Goal: Check status: Check status

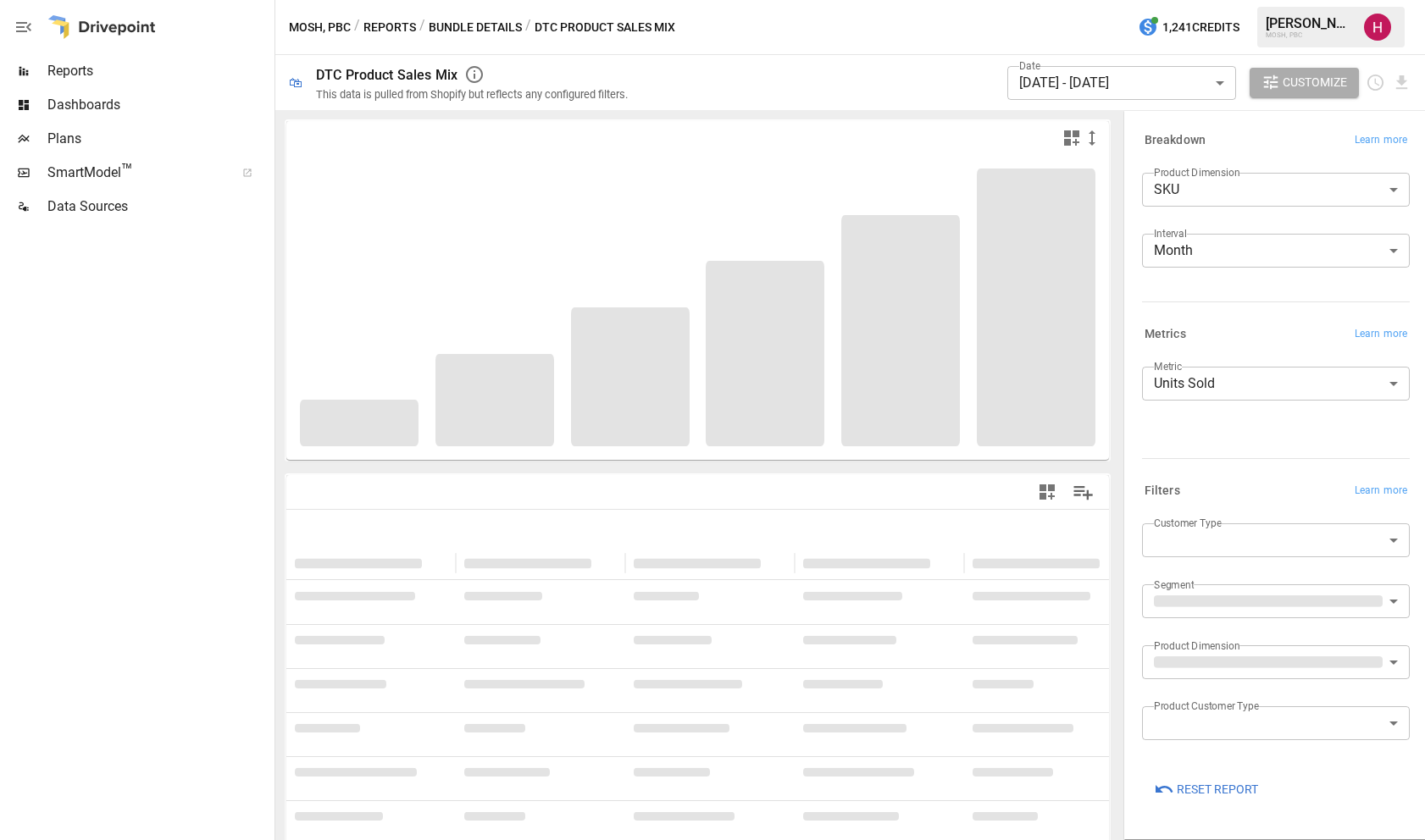
click at [402, 27] on button "Reports" at bounding box center [390, 27] width 53 height 21
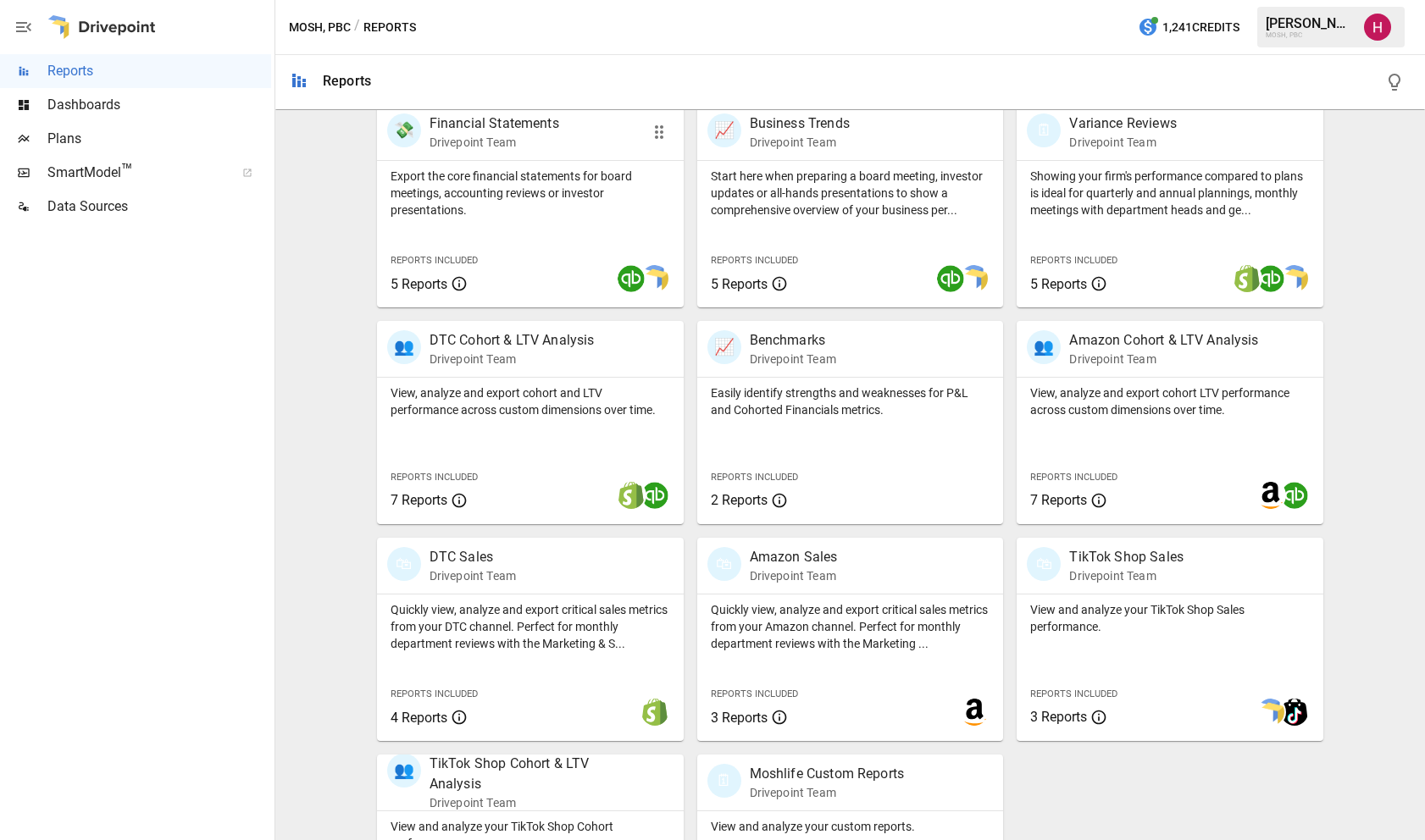
scroll to position [385, 0]
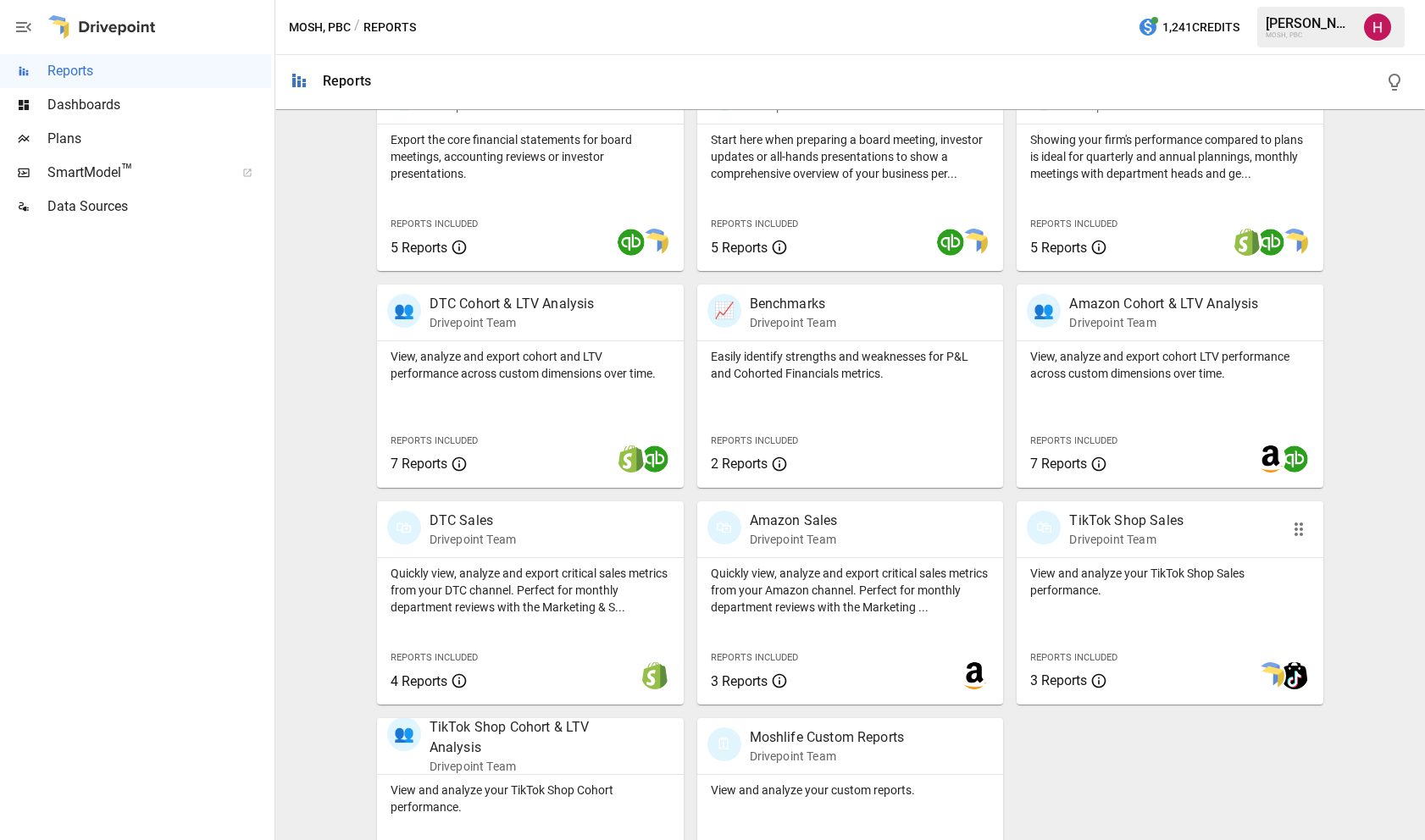
click at [1118, 533] on p "Drivepoint Team" at bounding box center [1126, 539] width 114 height 17
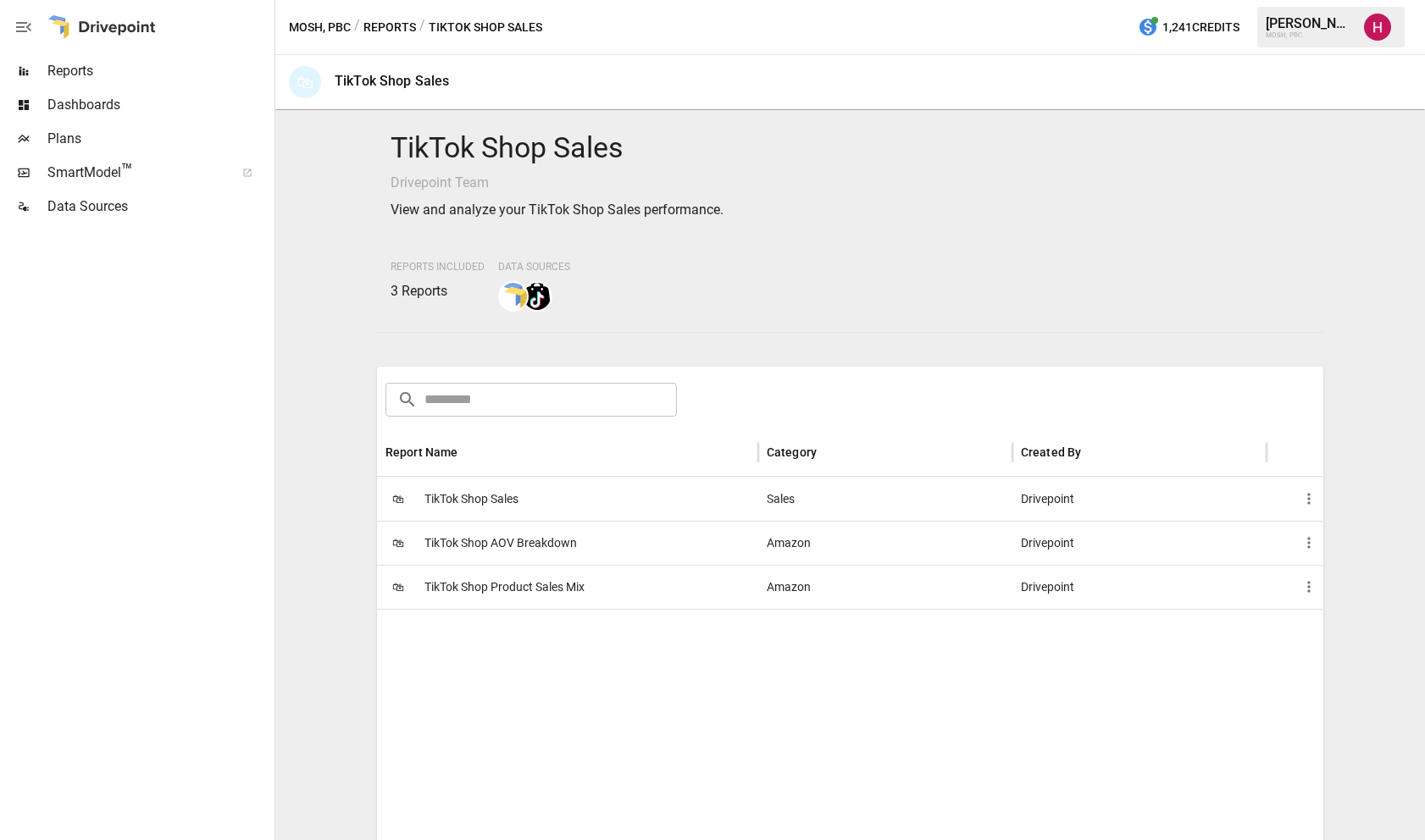
click at [548, 588] on span "TikTok Shop Product Sales Mix" at bounding box center [504, 587] width 160 height 43
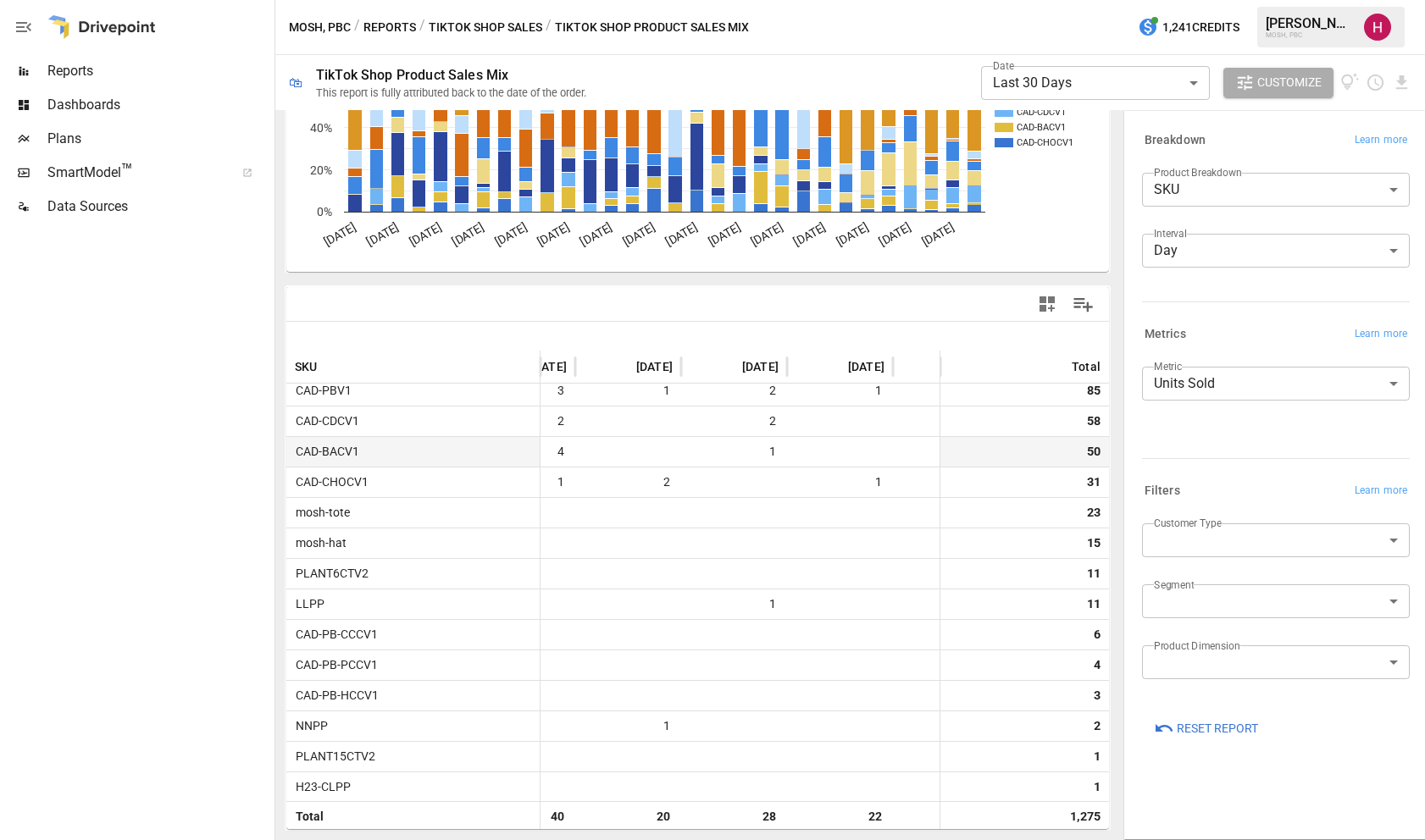
scroll to position [161, 2135]
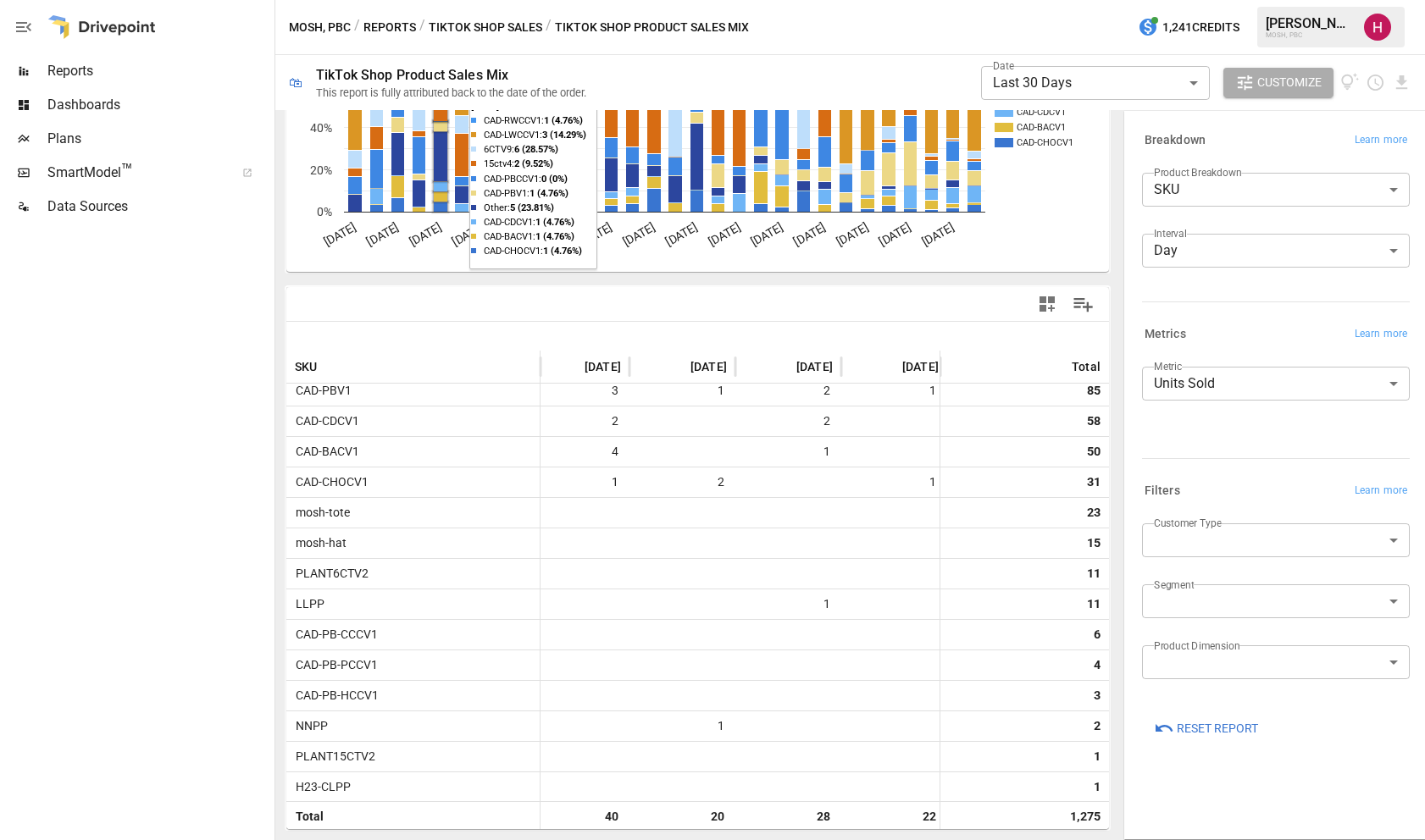
click at [488, 29] on button "TikTok Shop Sales" at bounding box center [485, 27] width 113 height 21
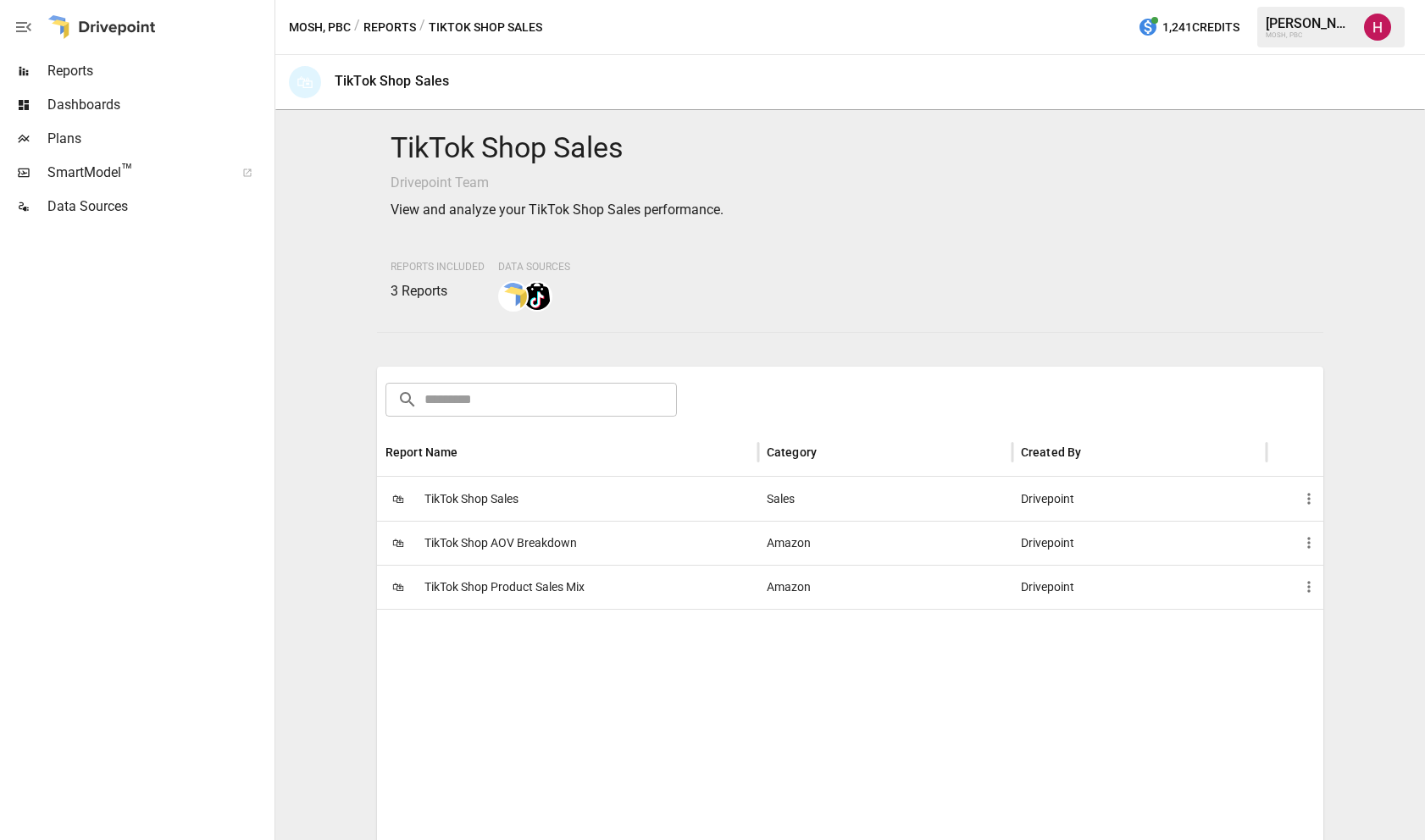
click at [474, 488] on span "TikTok Shop Sales" at bounding box center [471, 499] width 94 height 43
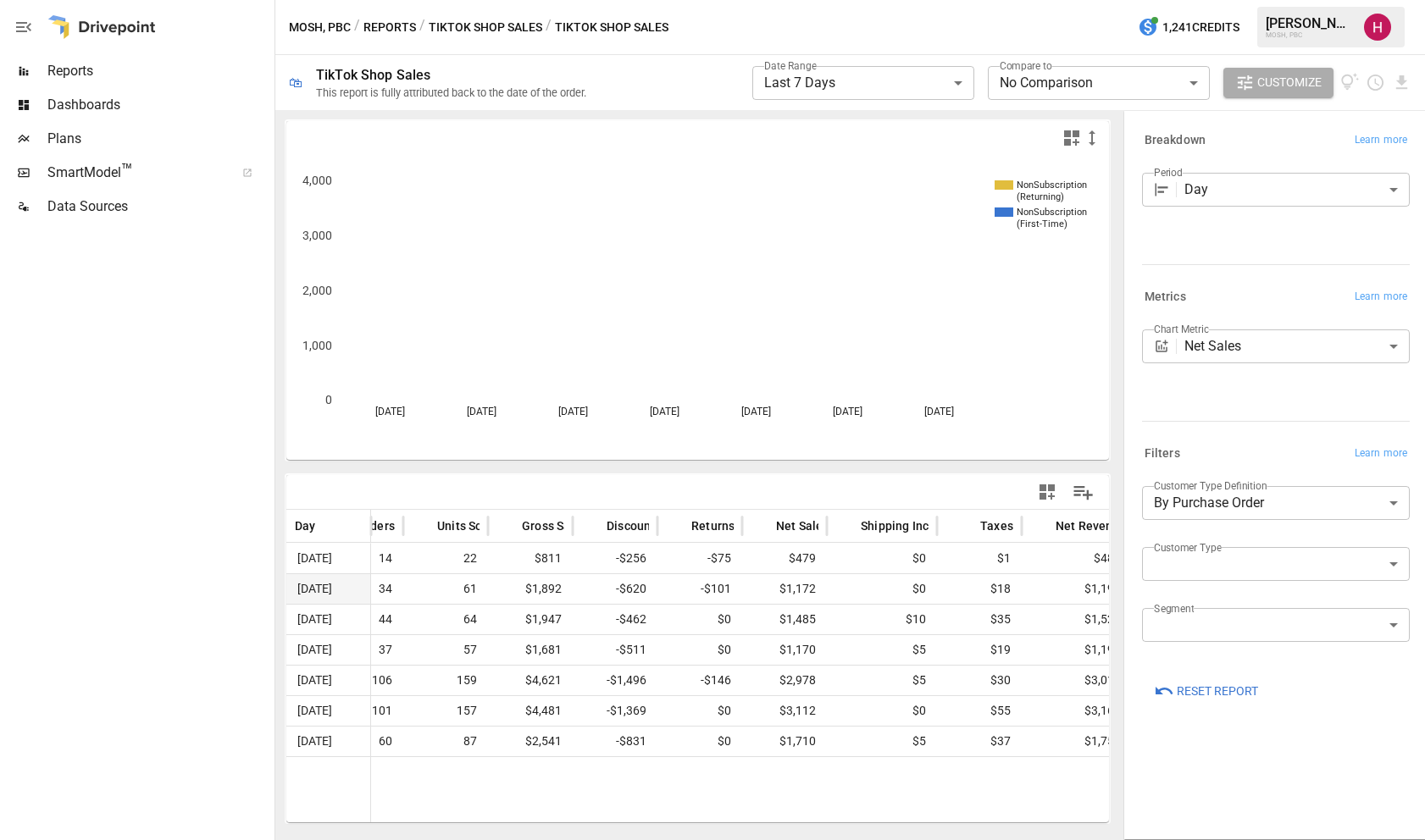
scroll to position [0, 47]
